Goal: Check status: Check status

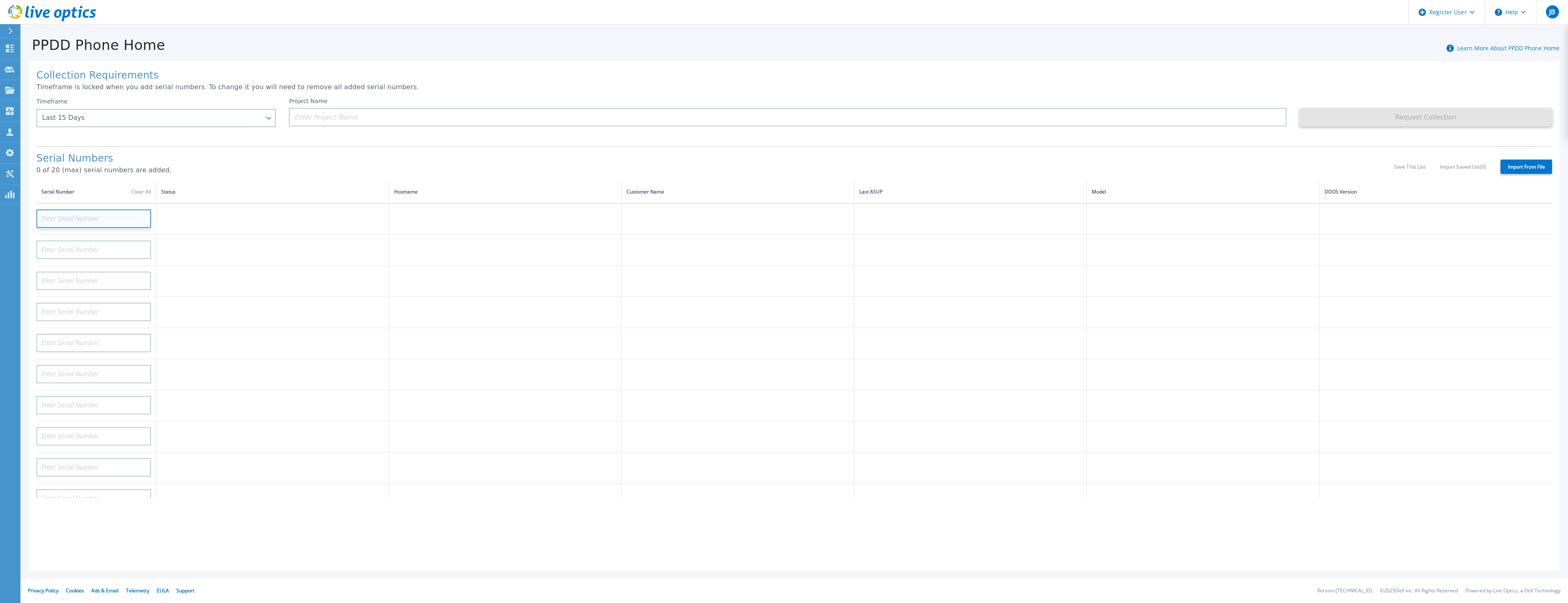
click at [113, 217] on input at bounding box center [94, 218] width 114 height 18
paste input "DE414233519311"
type input "DE414233519311"
click at [102, 243] on input at bounding box center [94, 249] width 114 height 18
